Goal: Task Accomplishment & Management: Complete application form

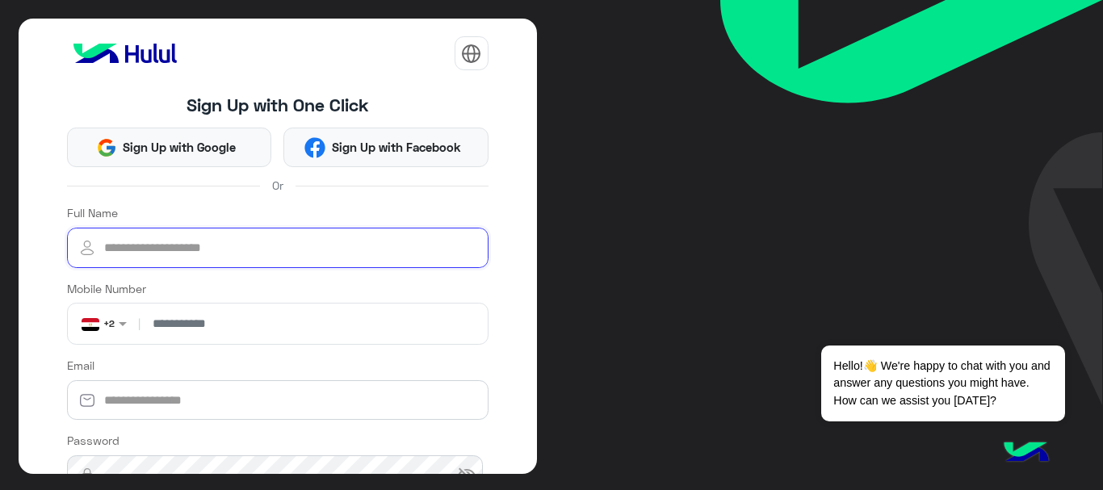
click at [217, 242] on input "Full Name" at bounding box center [278, 248] width 422 height 40
type input "*"
type input "**********"
click at [128, 326] on span at bounding box center [125, 323] width 20 height 17
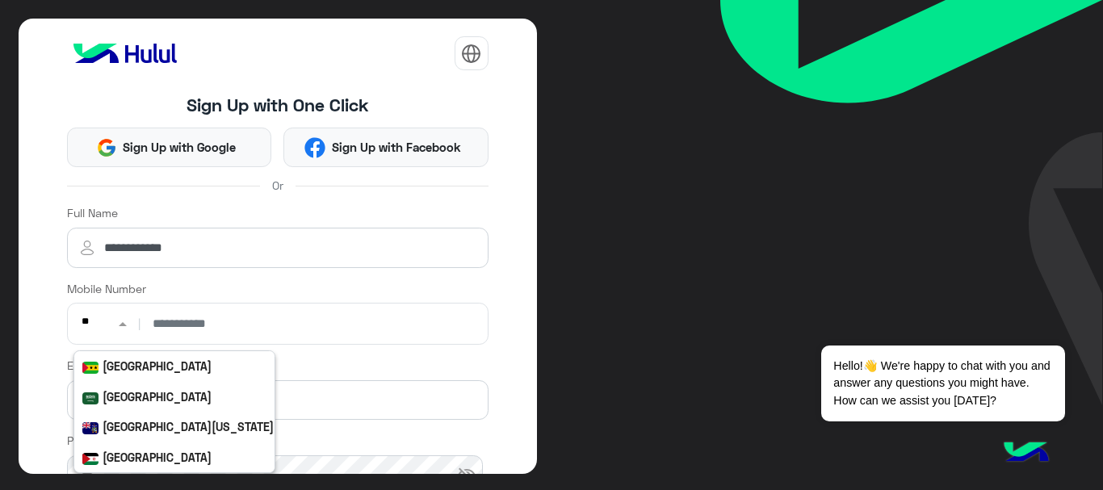
scroll to position [422, 0]
type input "***"
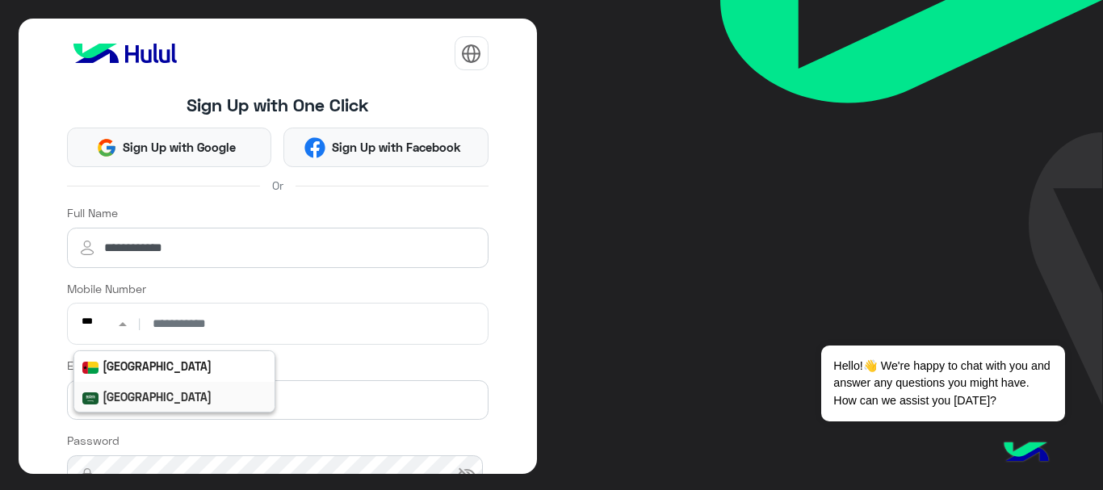
click at [163, 401] on b "Saudi Arabia" at bounding box center [157, 397] width 109 height 14
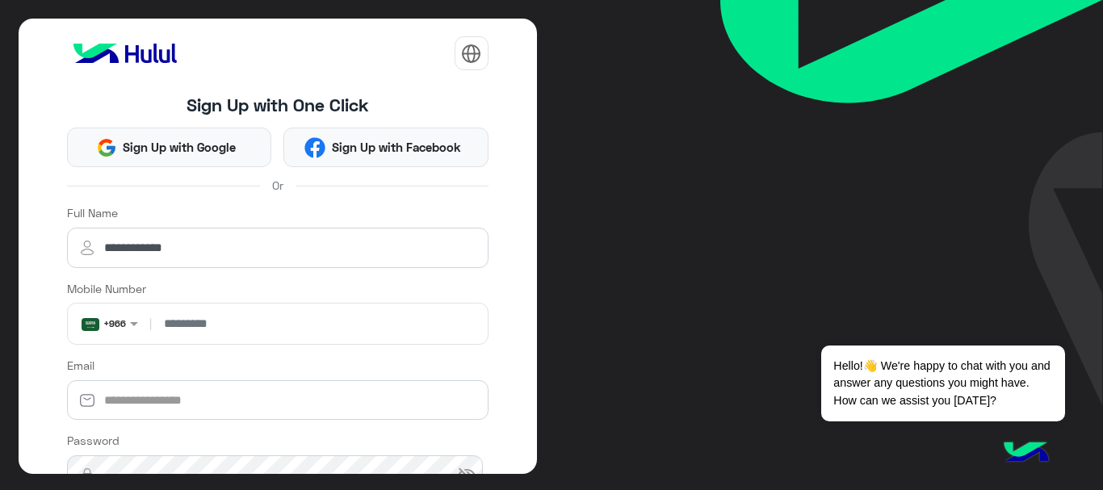
click at [236, 322] on input "number" at bounding box center [318, 324] width 327 height 40
type input "*********"
click at [214, 406] on input "Email" at bounding box center [278, 400] width 422 height 40
type input "*"
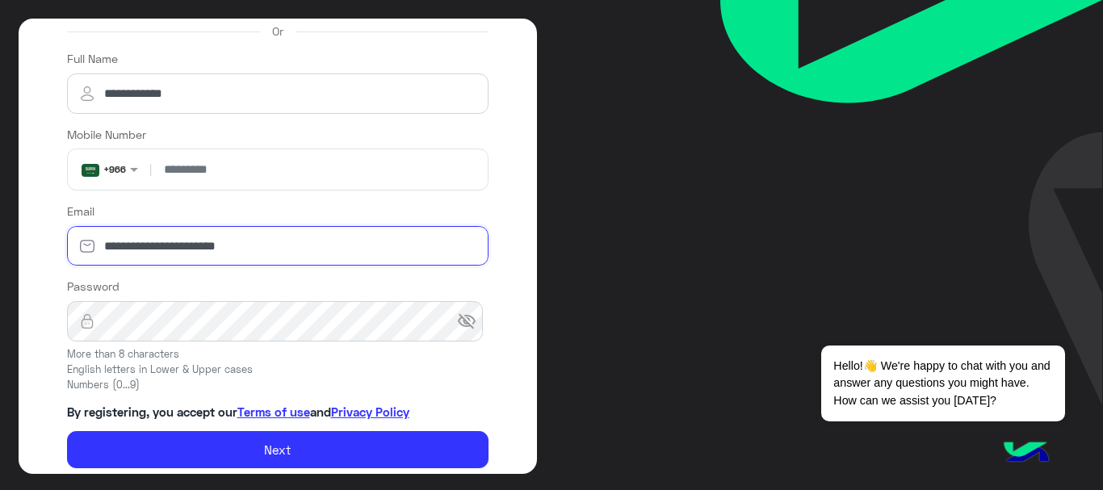
scroll to position [162, 0]
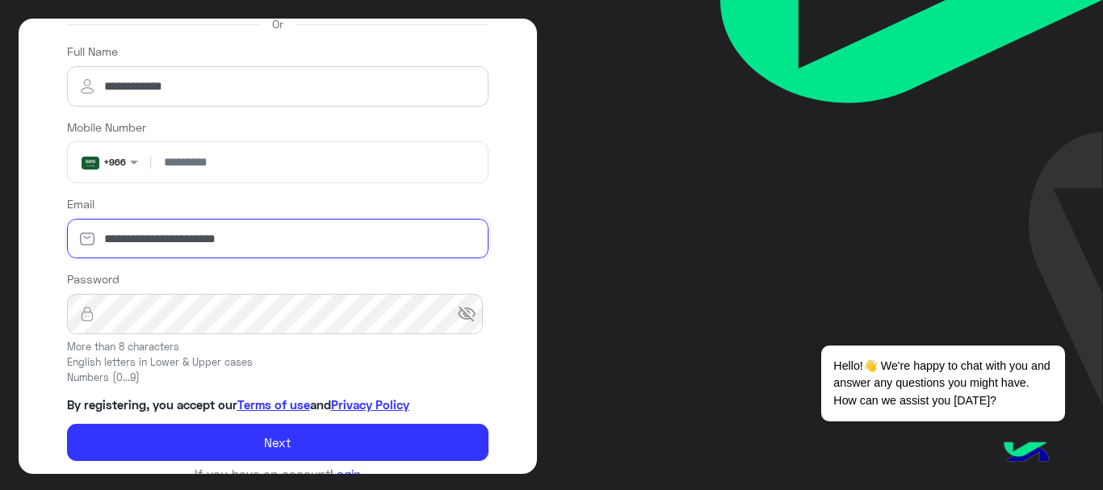
type input "**********"
click at [461, 319] on span "visibility_off" at bounding box center [466, 314] width 19 height 19
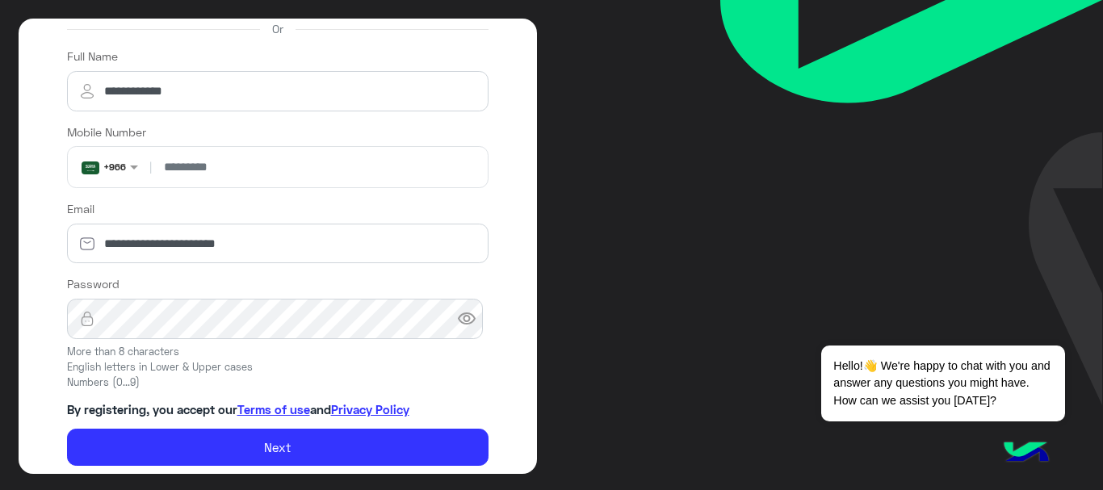
click at [38, 363] on div "**********" at bounding box center [278, 247] width 519 height 456
click at [40, 345] on div "**********" at bounding box center [278, 247] width 519 height 456
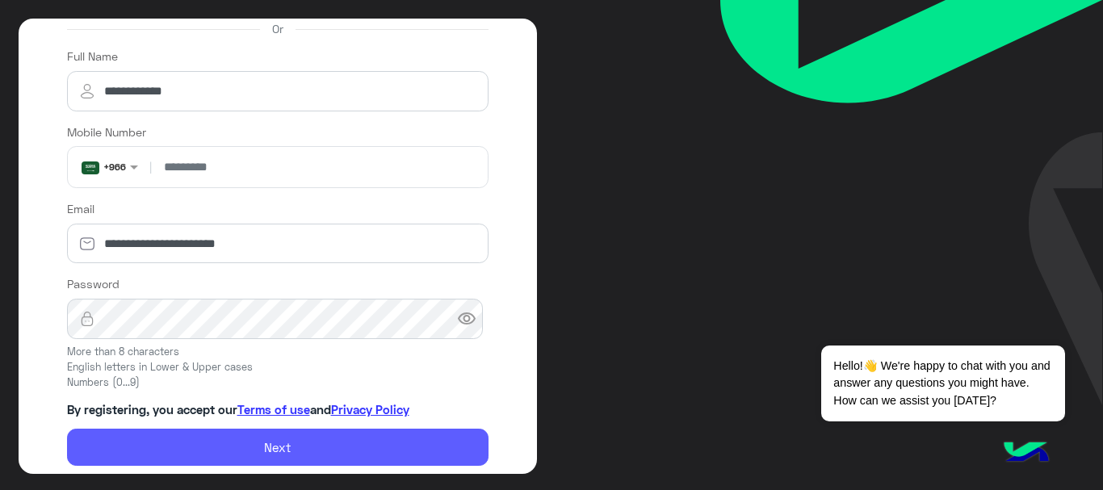
click at [282, 447] on button "Next" at bounding box center [278, 447] width 422 height 37
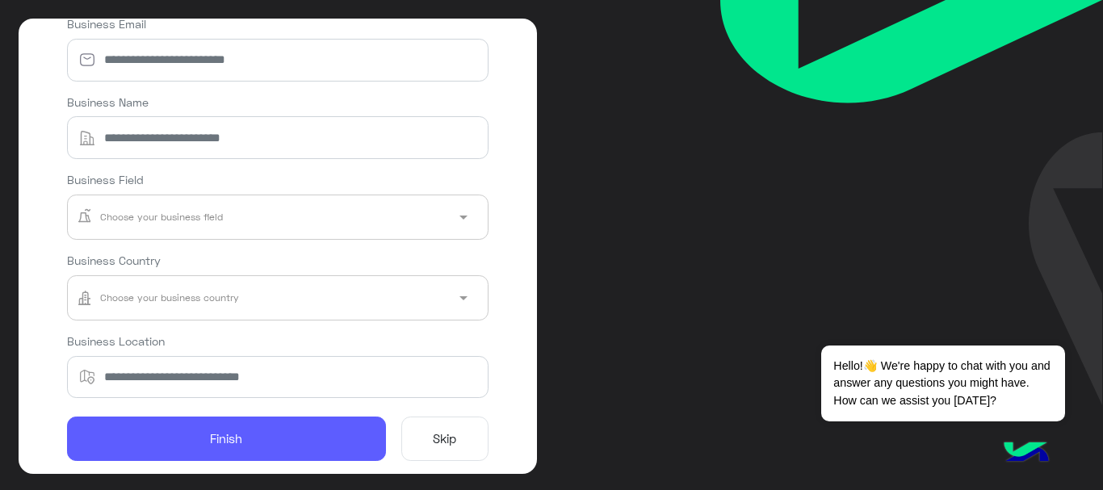
click at [313, 438] on button "Finish" at bounding box center [226, 439] width 319 height 45
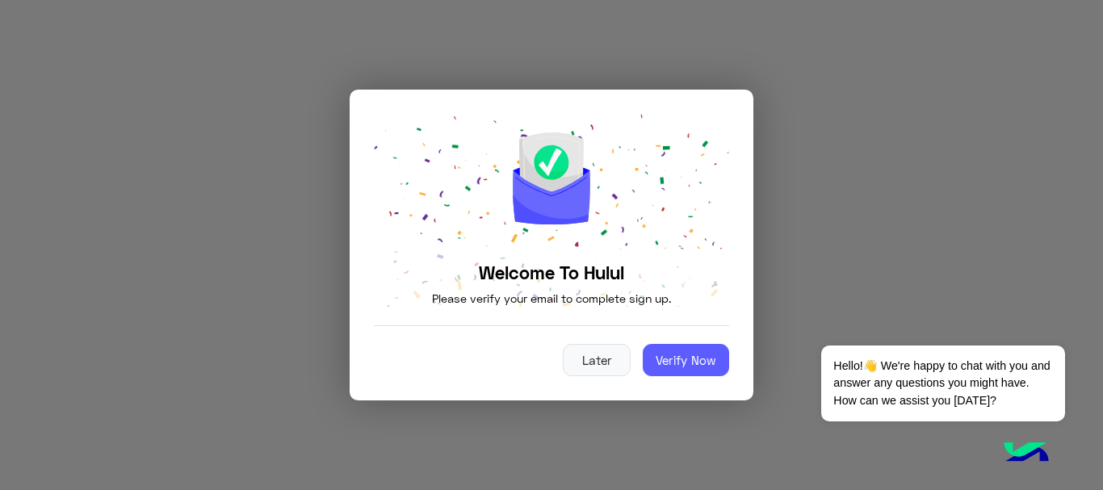
click at [666, 364] on button "Verify Now" at bounding box center [686, 360] width 86 height 32
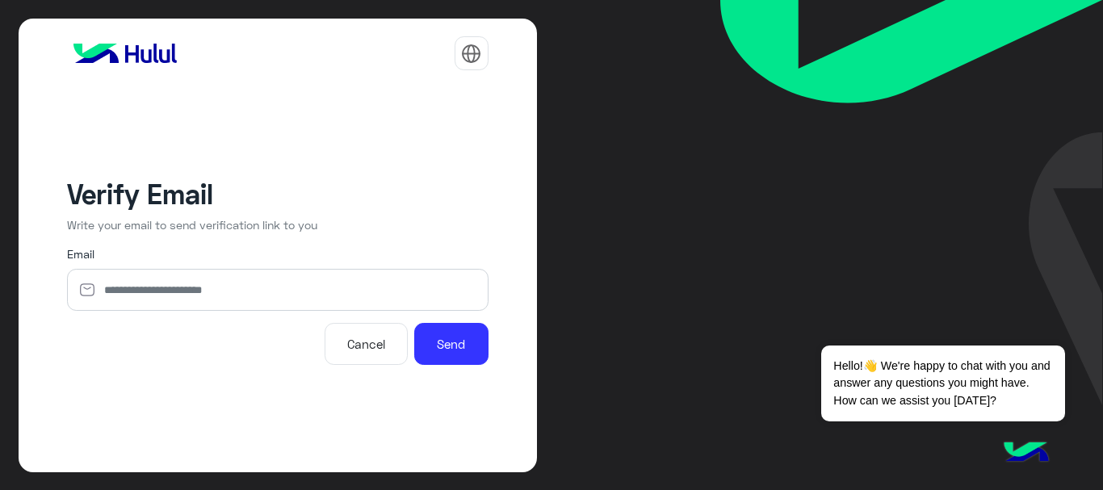
type input "**********"
click at [364, 348] on button "Cancel" at bounding box center [367, 344] width 84 height 42
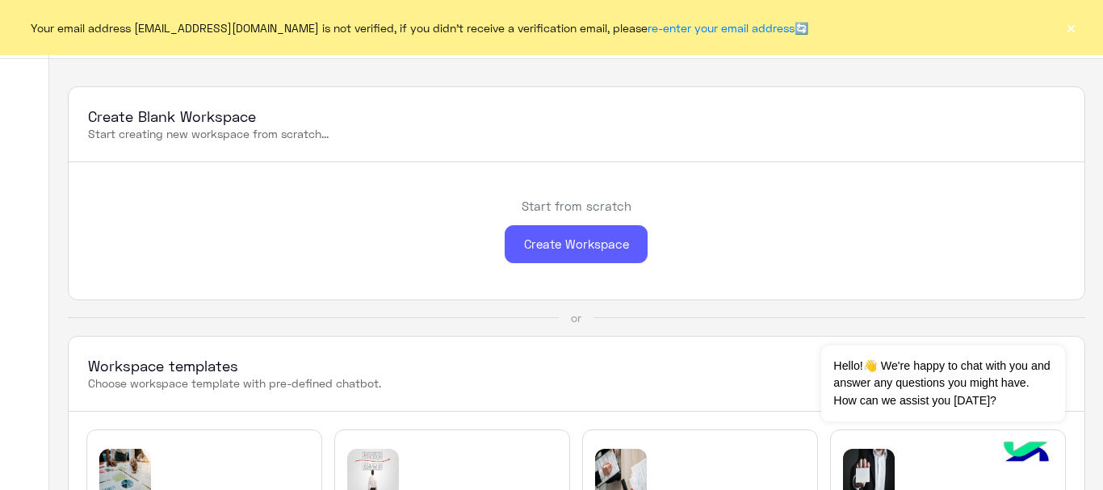
click at [575, 250] on div "Create Workspace" at bounding box center [576, 244] width 143 height 38
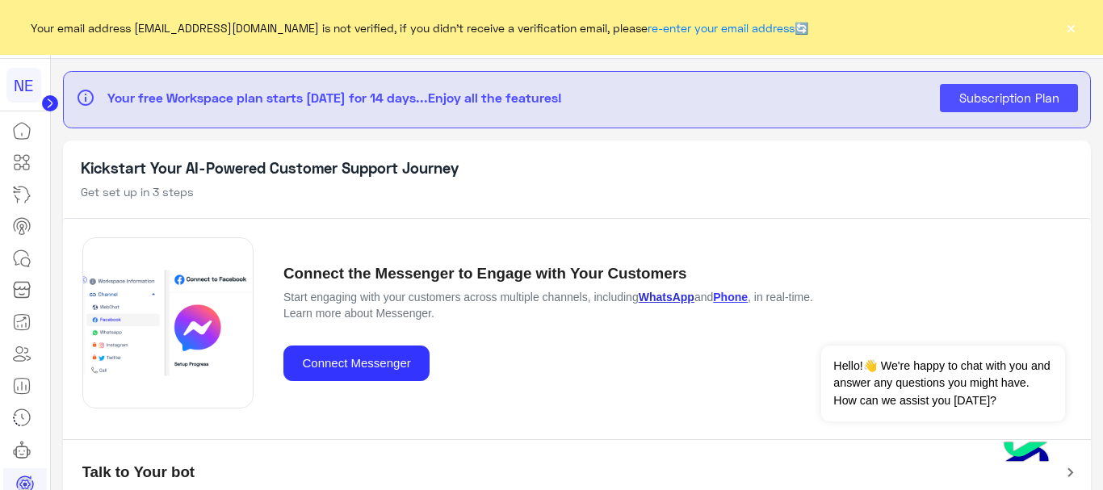
click at [667, 296] on link "WhatsApp" at bounding box center [667, 297] width 56 height 13
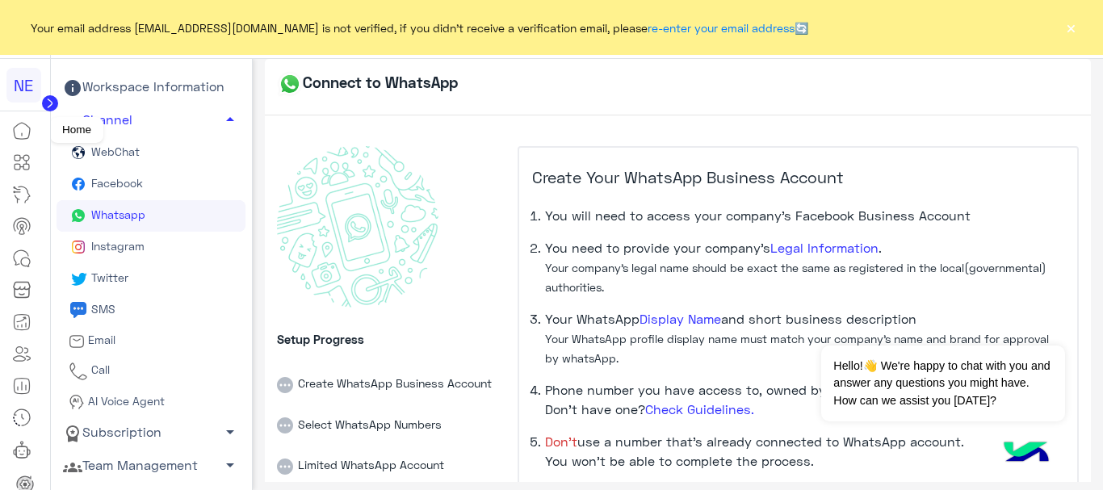
click at [23, 128] on icon at bounding box center [21, 130] width 19 height 19
click at [23, 131] on icon at bounding box center [21, 130] width 19 height 19
click at [50, 103] on icon at bounding box center [50, 103] width 4 height 8
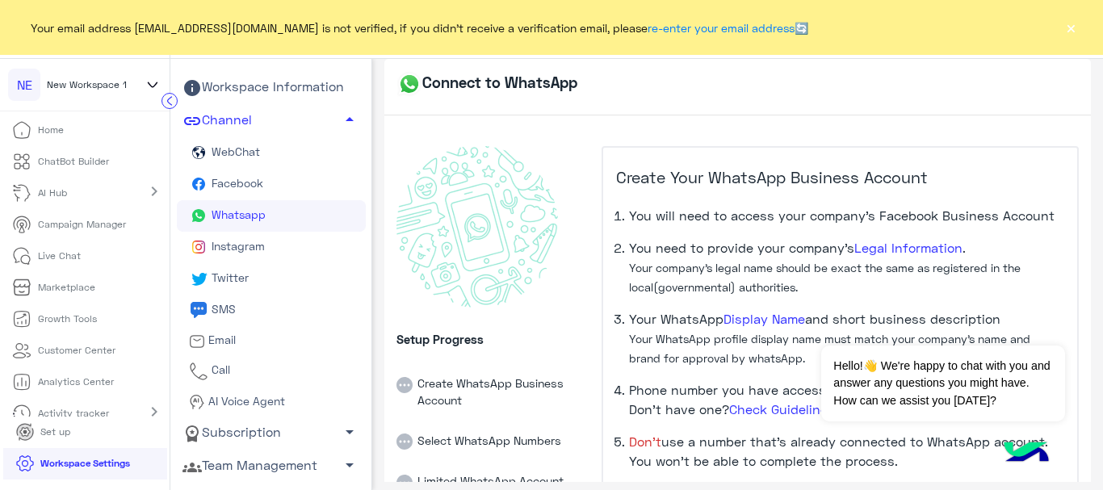
click at [38, 128] on p "Home" at bounding box center [51, 130] width 26 height 15
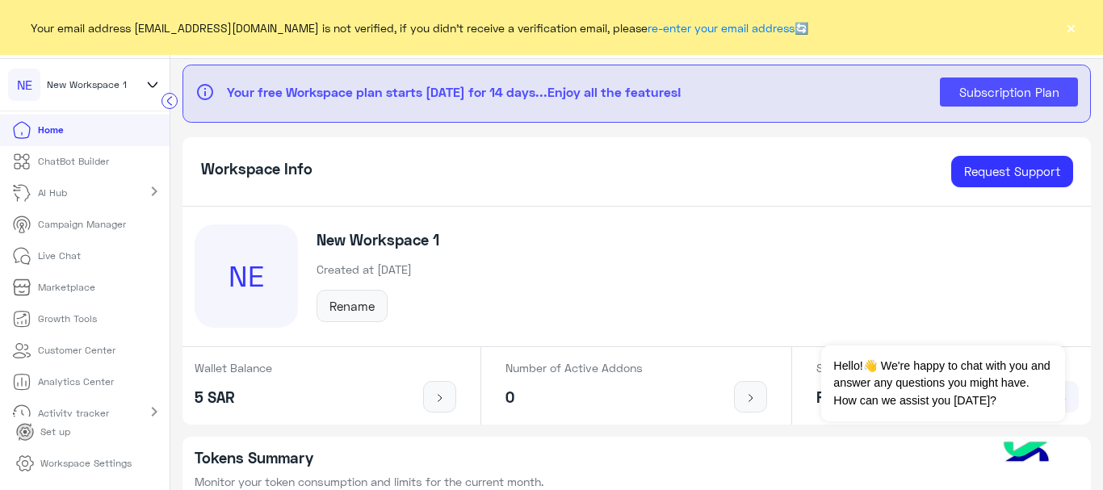
click at [174, 99] on circle at bounding box center [169, 101] width 15 height 15
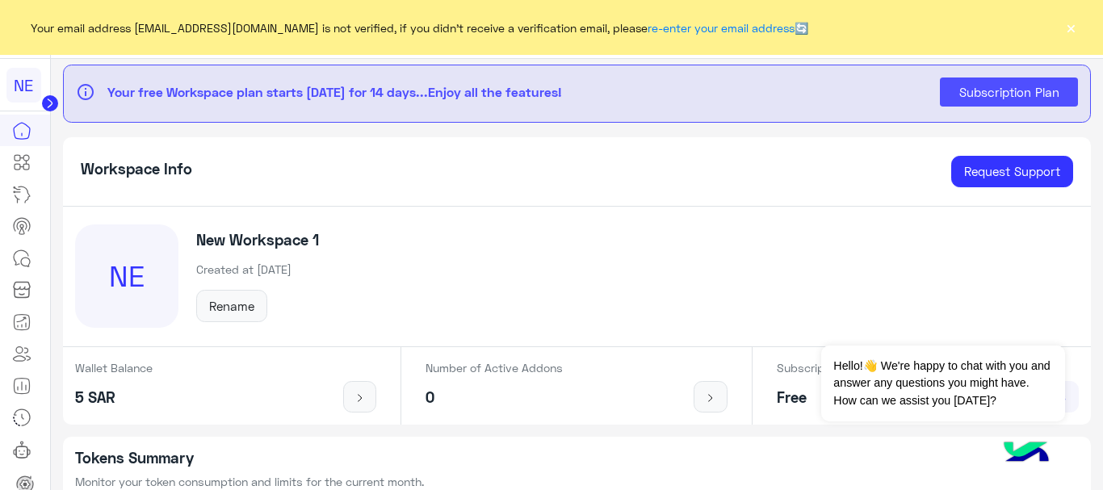
click at [50, 107] on circle at bounding box center [50, 103] width 16 height 16
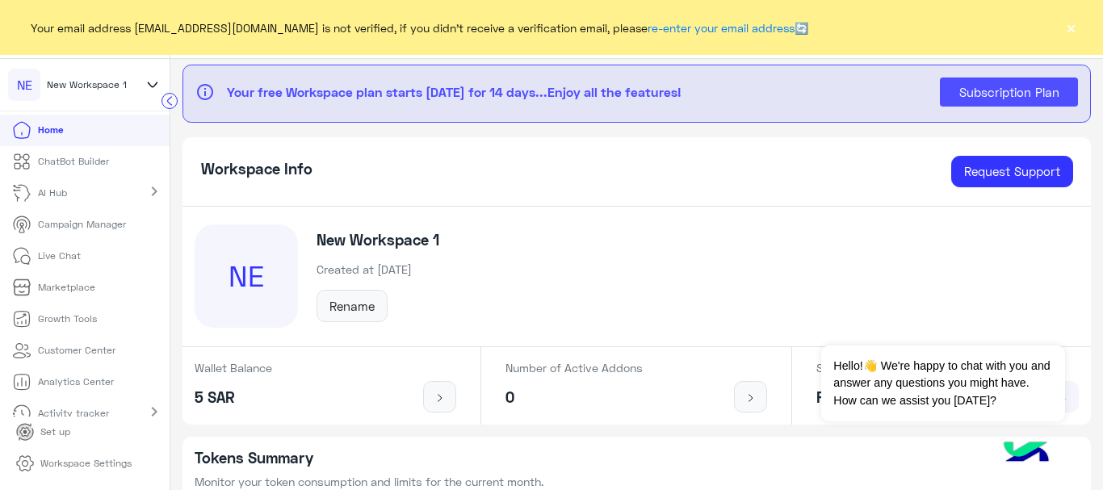
click at [50, 132] on p "Home" at bounding box center [50, 130] width 25 height 15
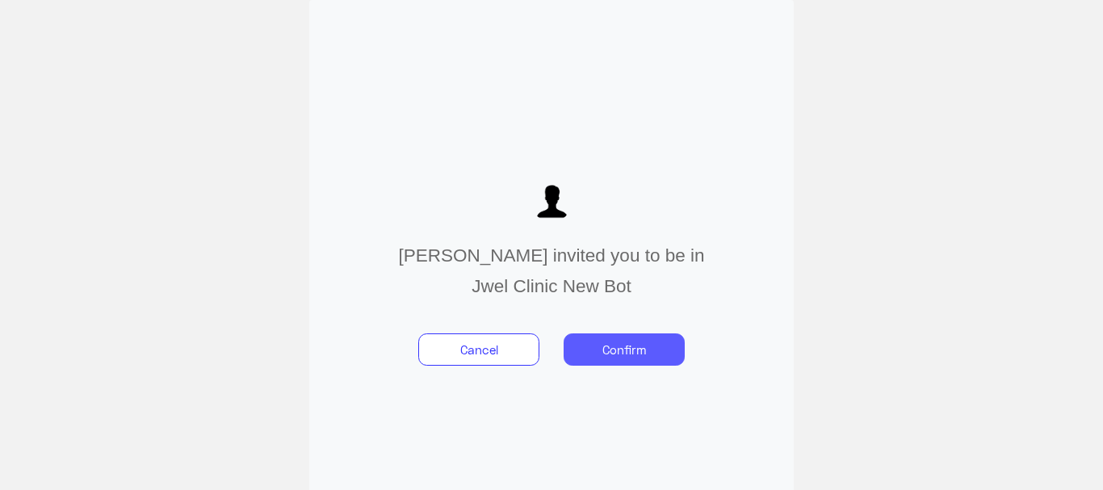
click at [624, 356] on button "Confirm" at bounding box center [624, 350] width 121 height 32
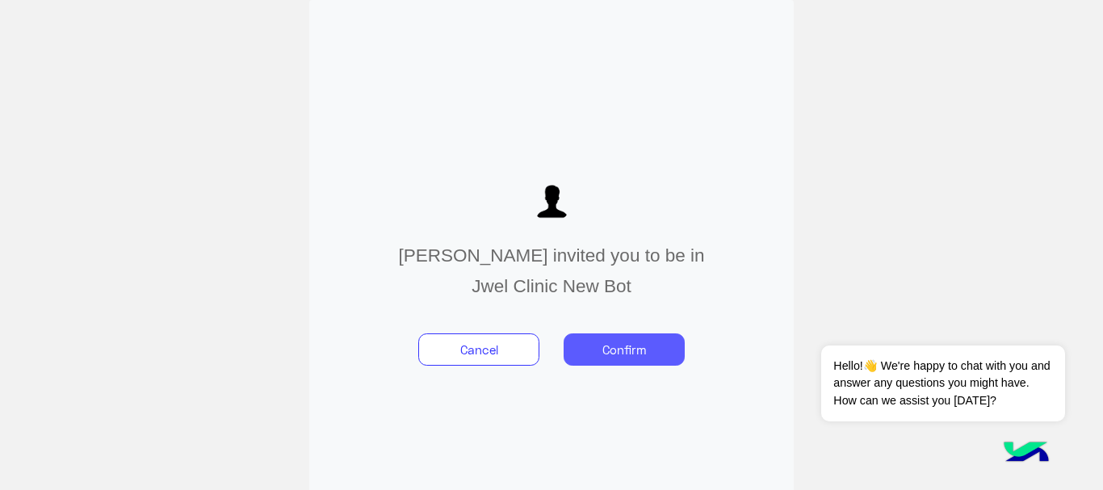
click at [623, 359] on button "Confirm" at bounding box center [624, 350] width 121 height 32
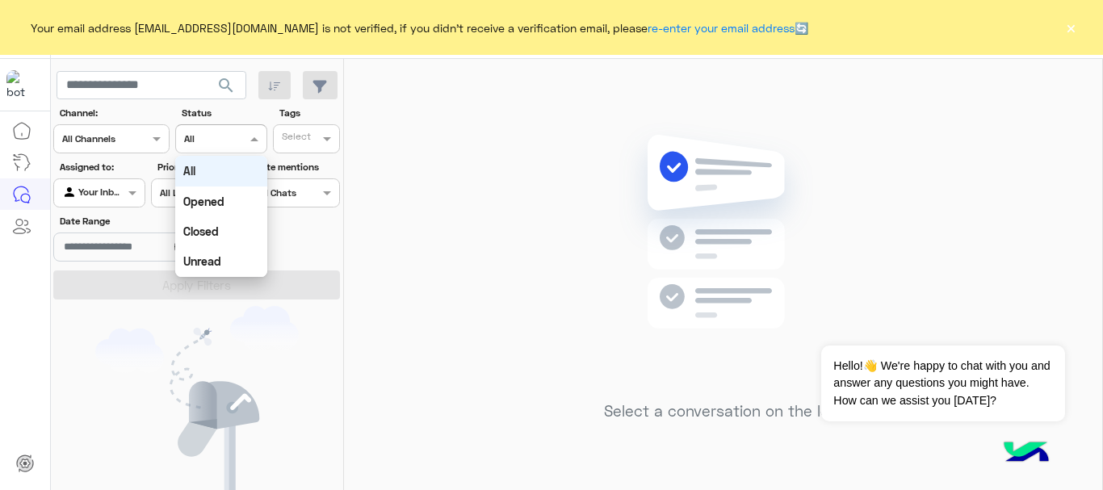
click at [256, 136] on span at bounding box center [256, 138] width 20 height 17
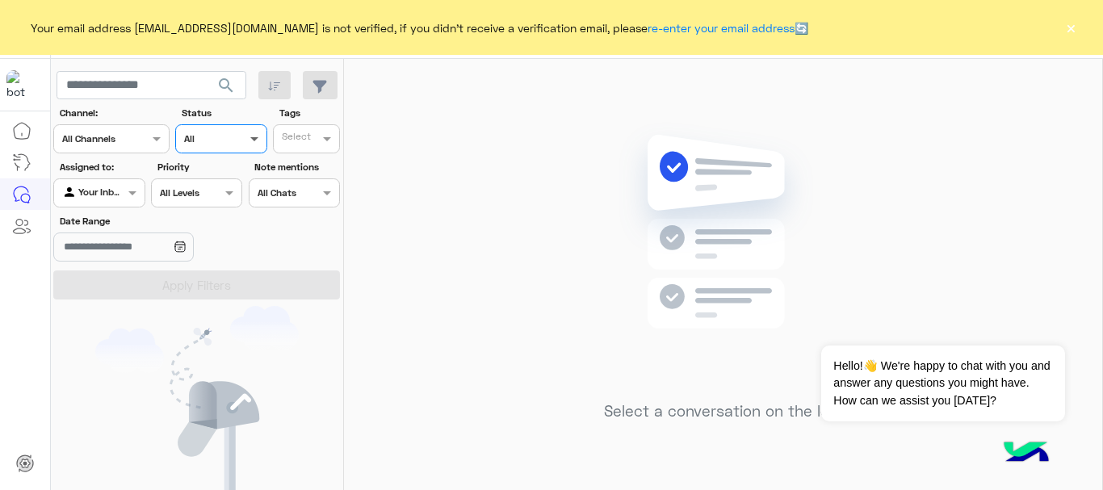
click at [256, 136] on span at bounding box center [256, 138] width 20 height 17
click at [28, 469] on icon at bounding box center [25, 464] width 16 height 16
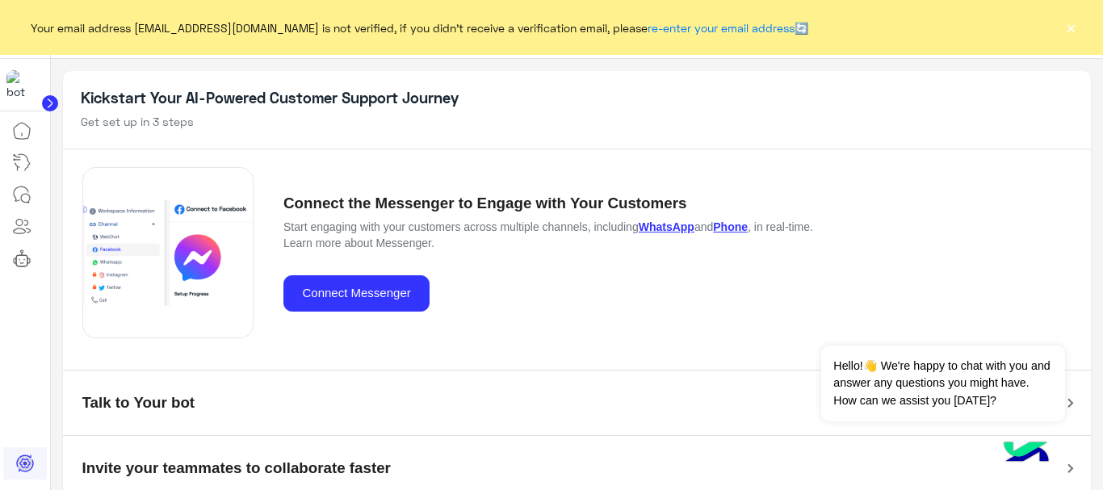
click at [49, 100] on icon at bounding box center [50, 103] width 4 height 8
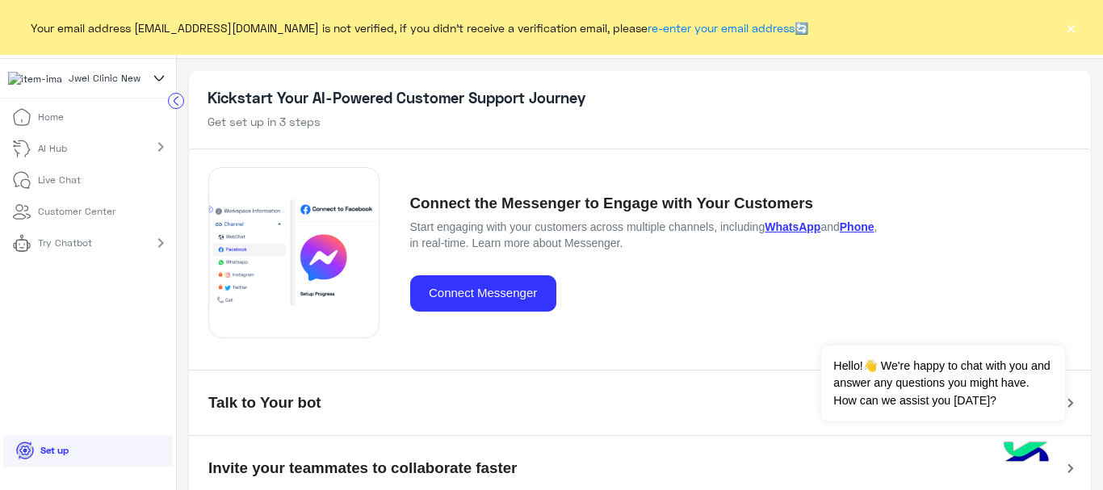
click at [150, 86] on icon at bounding box center [159, 78] width 18 height 19
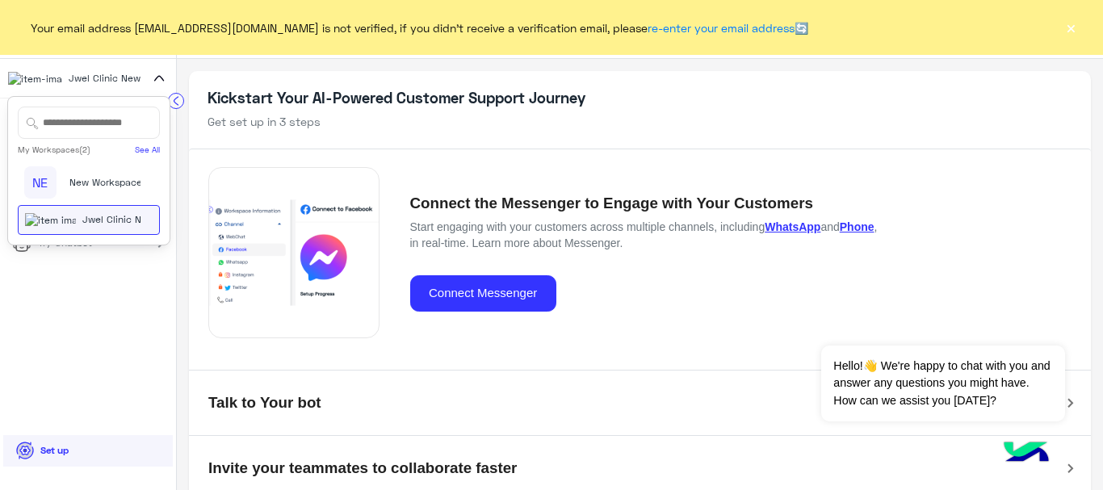
click at [150, 85] on icon at bounding box center [159, 78] width 18 height 19
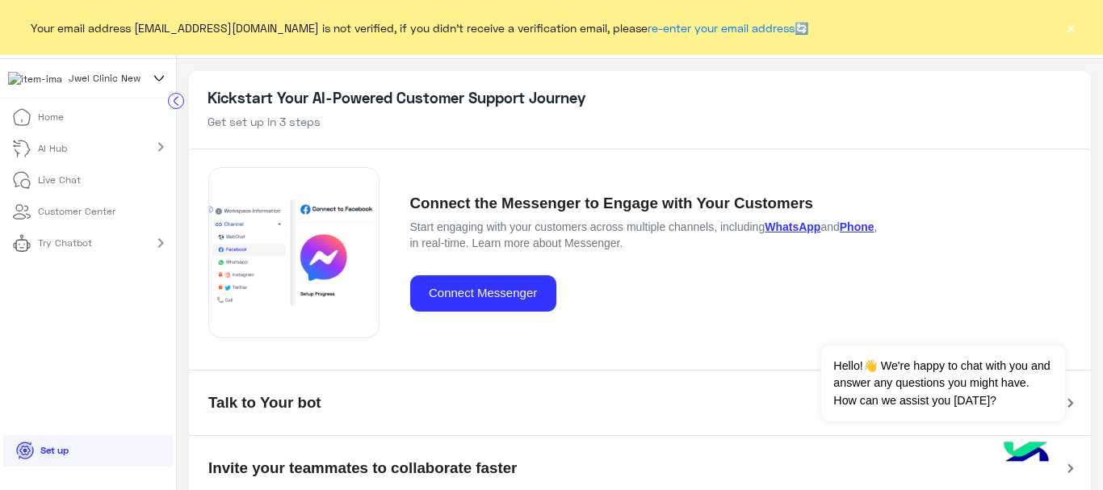
click at [154, 81] on icon at bounding box center [158, 78] width 9 height 5
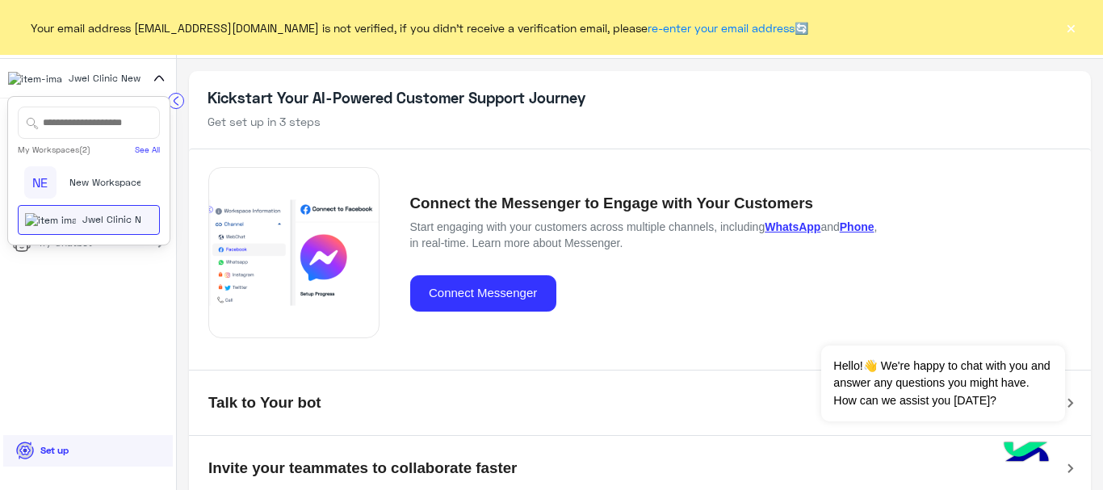
click at [152, 83] on icon at bounding box center [159, 78] width 18 height 19
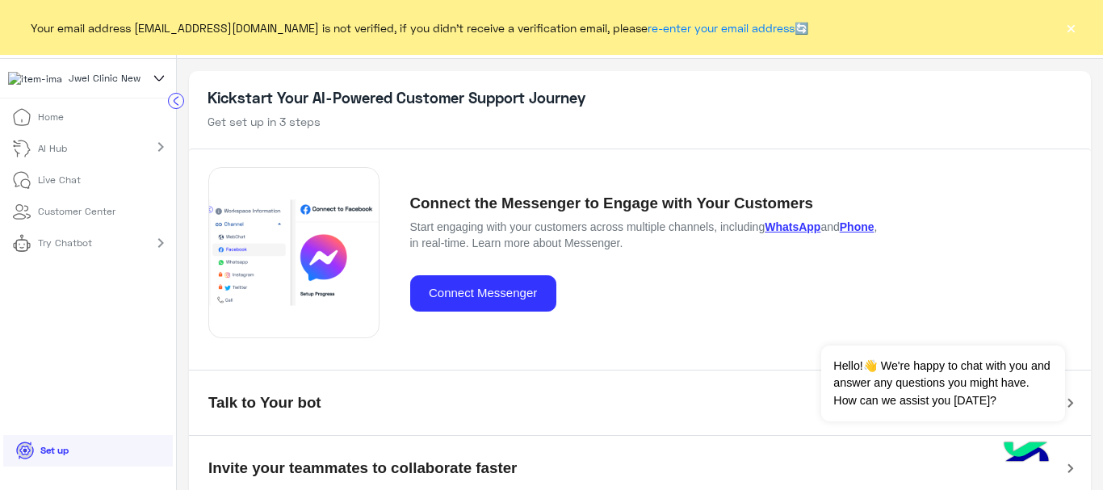
drag, startPoint x: 1064, startPoint y: 5, endPoint x: 764, endPoint y: 101, distance: 314.7
click at [764, 101] on h5 "Kickstart Your AI-Powered Customer Support Journey" at bounding box center [641, 98] width 866 height 19
click at [1073, 27] on button "×" at bounding box center [1071, 27] width 16 height 16
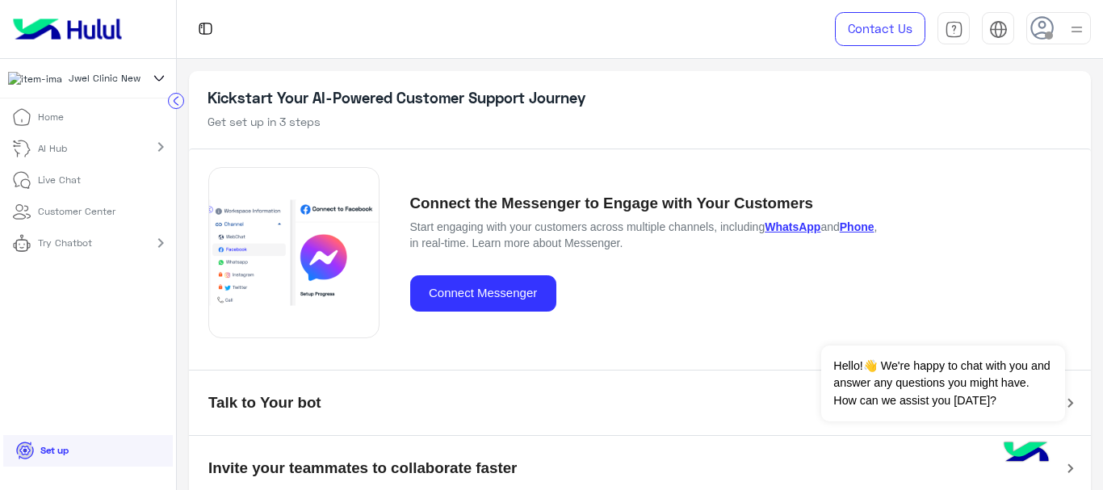
click at [1070, 28] on img at bounding box center [1077, 29] width 20 height 20
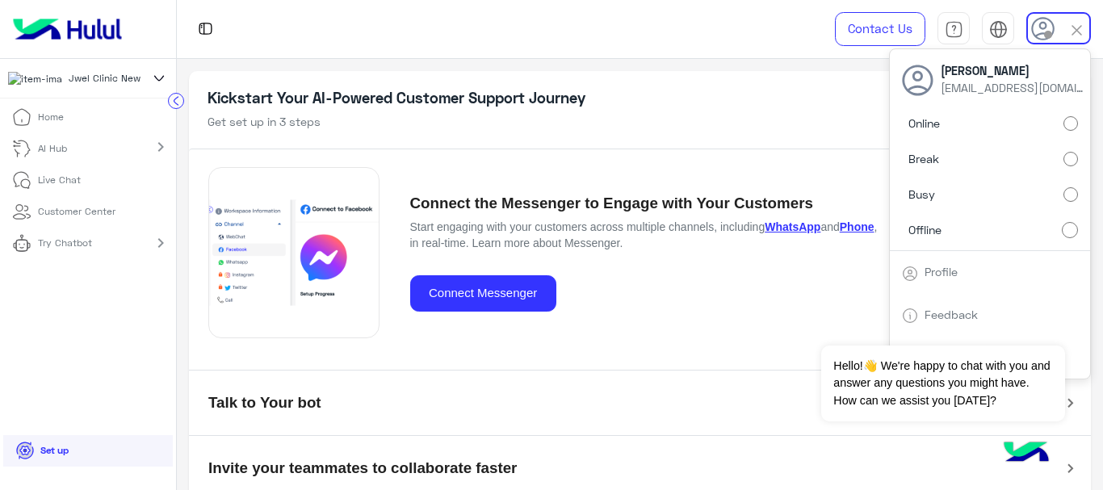
click at [1041, 121] on label "Online" at bounding box center [990, 123] width 176 height 29
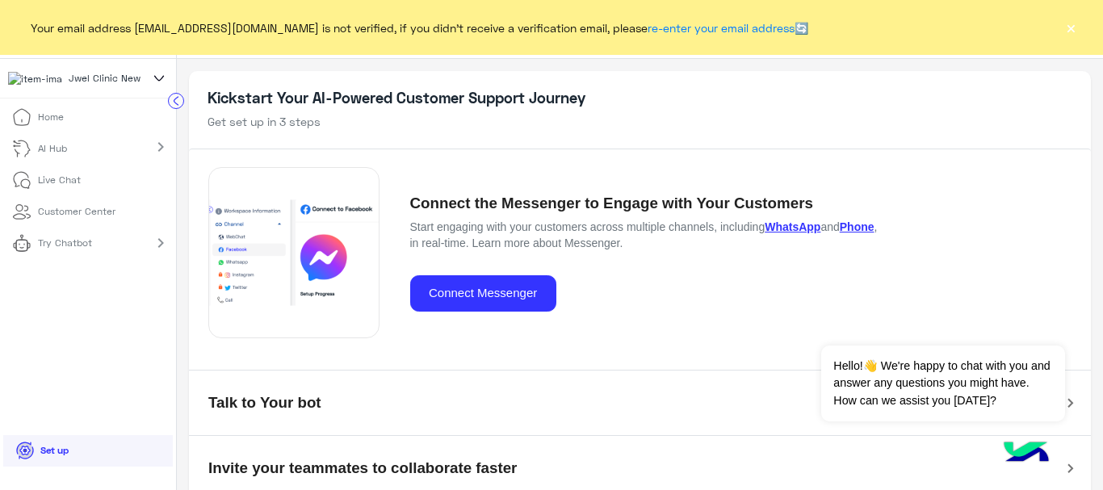
click at [1067, 33] on button "×" at bounding box center [1071, 27] width 16 height 16
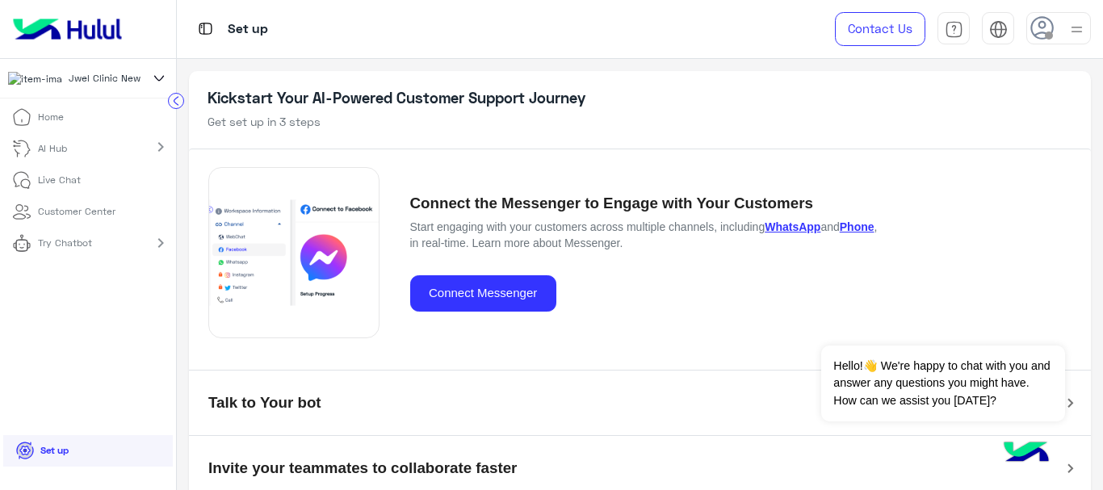
click at [1055, 29] on div at bounding box center [1059, 28] width 65 height 32
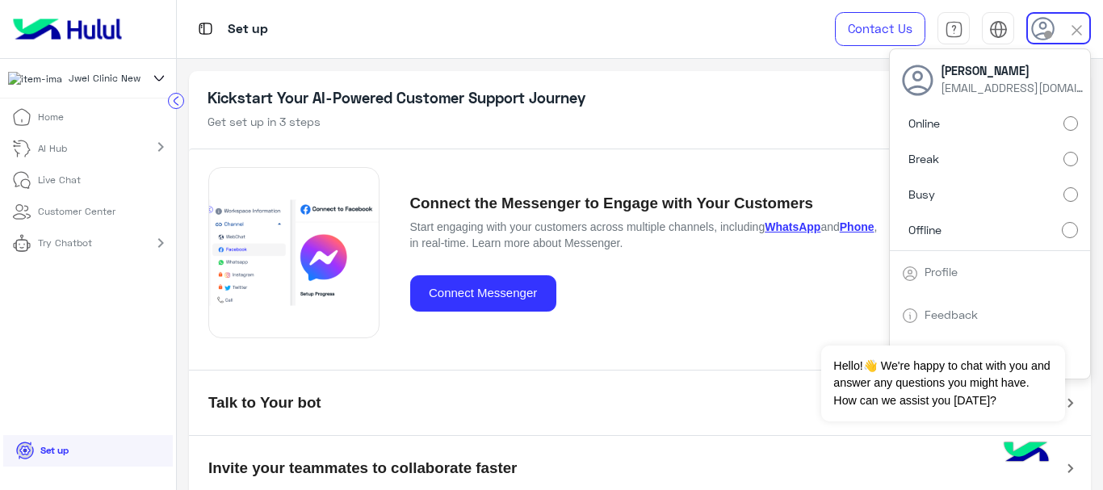
click at [1044, 130] on label "Online" at bounding box center [990, 123] width 176 height 29
click at [95, 83] on span "Jwel Clinic New" at bounding box center [105, 78] width 72 height 15
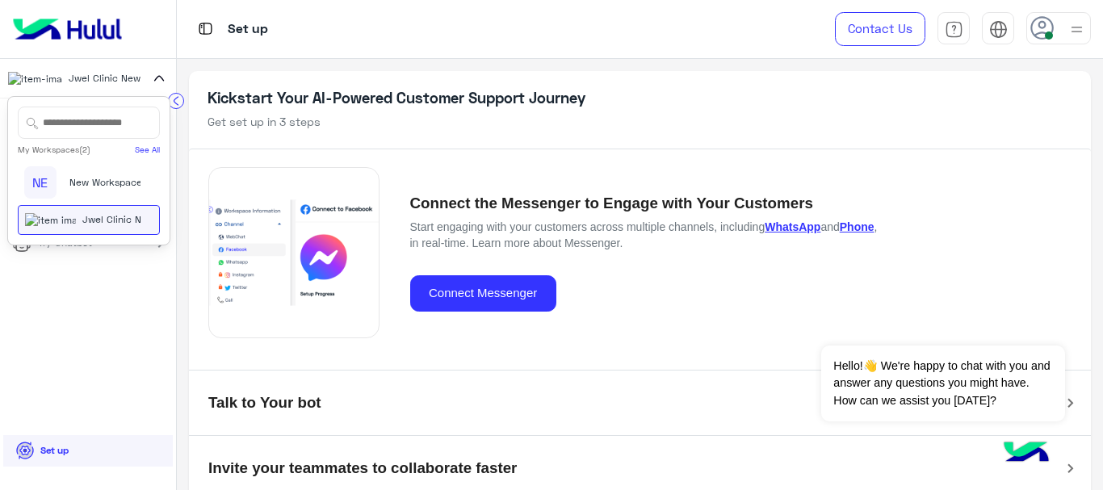
click at [82, 227] on span "Jwel Clinic New" at bounding box center [118, 219] width 72 height 15
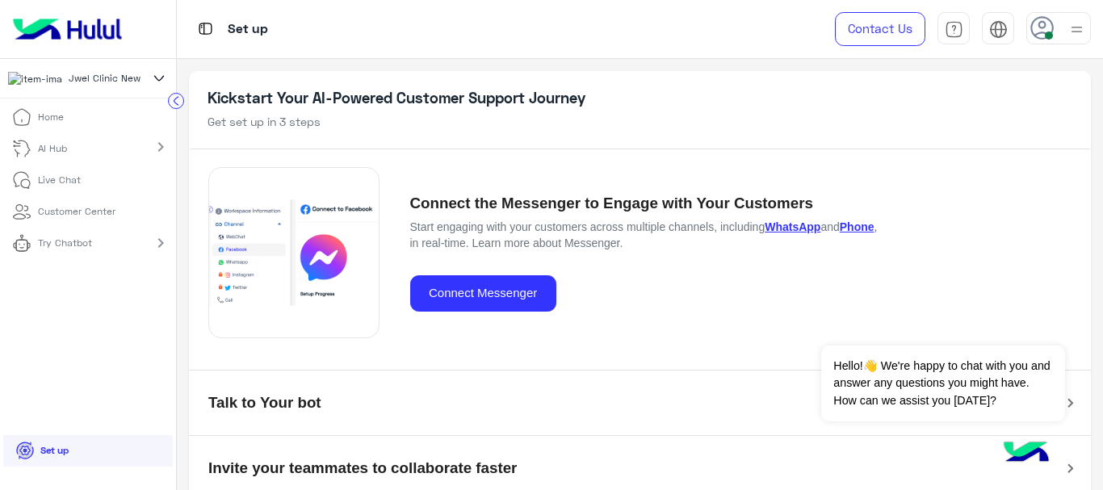
click at [1078, 33] on img at bounding box center [1077, 29] width 20 height 20
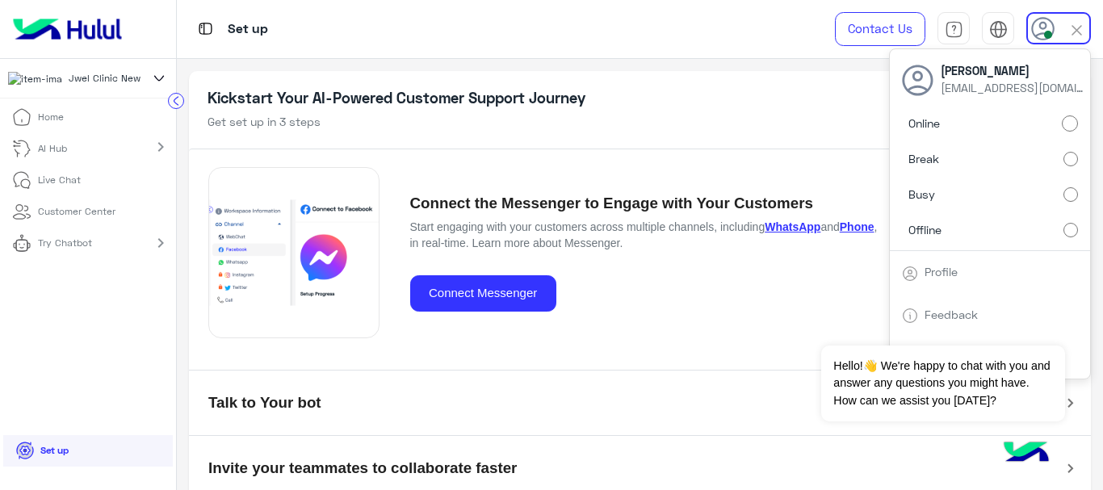
click at [1078, 32] on img at bounding box center [1077, 30] width 19 height 19
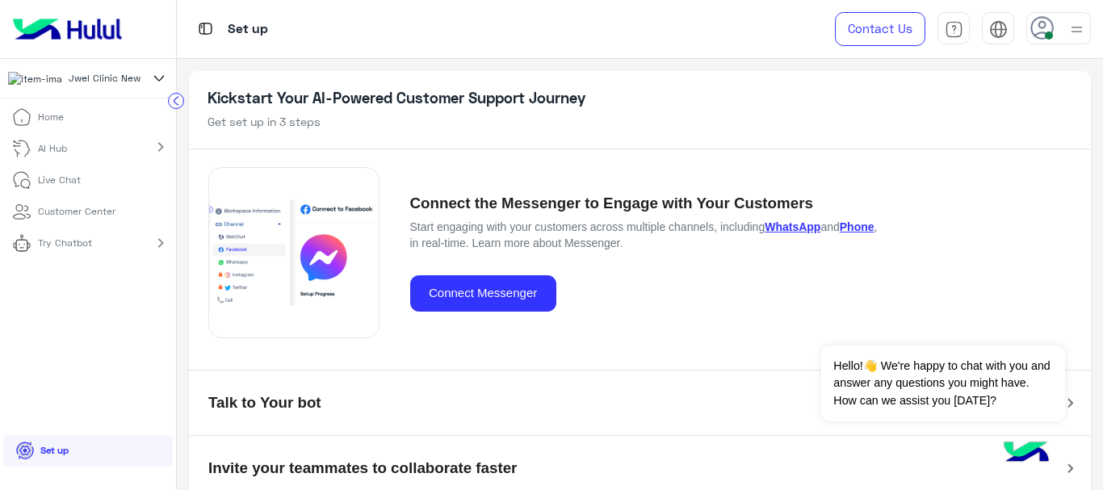
click at [119, 126] on li "Home" at bounding box center [88, 118] width 176 height 32
click at [40, 119] on p "Home" at bounding box center [51, 117] width 26 height 15
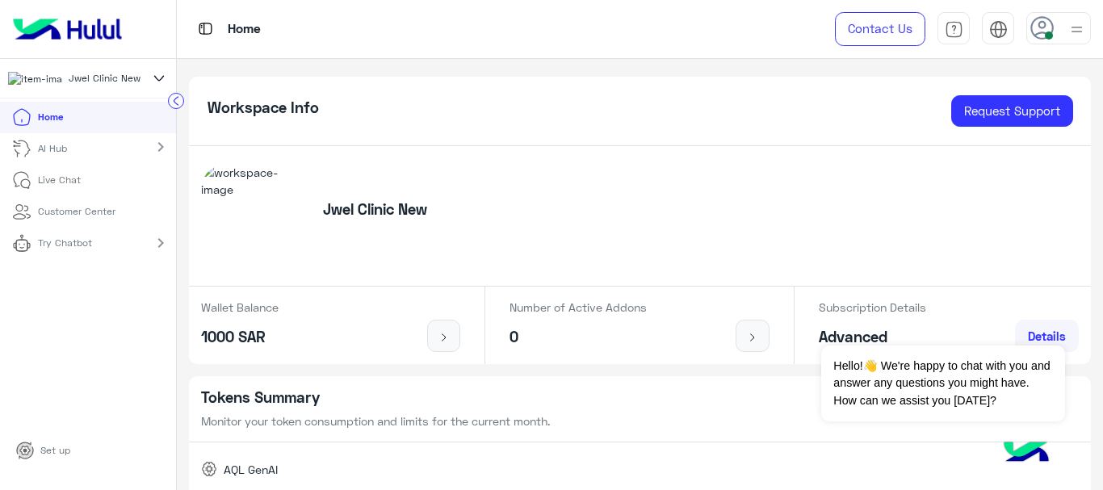
click at [351, 224] on div "Jwel Clinic New" at bounding box center [375, 215] width 141 height 31
